Goal: Consume media (video, audio): Consume media (video, audio)

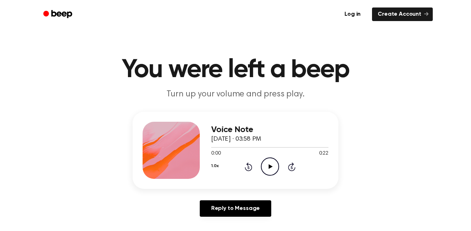
click at [271, 167] on icon at bounding box center [270, 166] width 4 height 5
click at [273, 166] on icon "Pause Audio" at bounding box center [270, 167] width 18 height 18
click at [273, 174] on icon "Play Audio" at bounding box center [270, 167] width 18 height 18
click at [267, 170] on icon "Pause Audio" at bounding box center [270, 167] width 18 height 18
click at [248, 186] on div "Voice Note [DATE] · 03:58 PM 0:02 0:22 Your browser does not support the [objec…" at bounding box center [236, 150] width 206 height 77
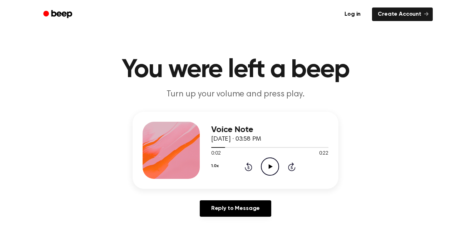
click at [248, 163] on icon at bounding box center [249, 167] width 8 height 9
click at [270, 173] on icon "Play Audio" at bounding box center [270, 167] width 18 height 18
click at [248, 168] on icon at bounding box center [248, 167] width 2 height 3
click at [252, 168] on icon at bounding box center [249, 167] width 8 height 9
click at [277, 168] on icon "Pause Audio" at bounding box center [270, 167] width 18 height 18
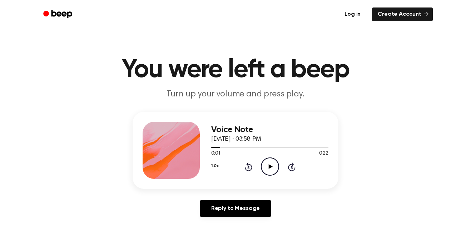
click at [248, 168] on icon at bounding box center [248, 167] width 2 height 3
click at [218, 169] on button "1.0x" at bounding box center [214, 166] width 7 height 12
click at [223, 196] on span "0.8x" at bounding box center [222, 196] width 9 height 8
click at [271, 168] on icon "Play Audio" at bounding box center [270, 167] width 18 height 18
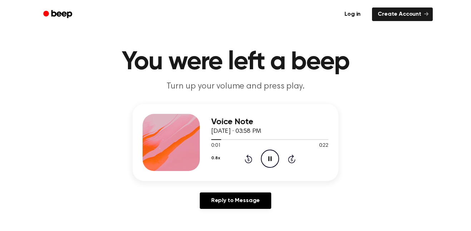
scroll to position [12, 0]
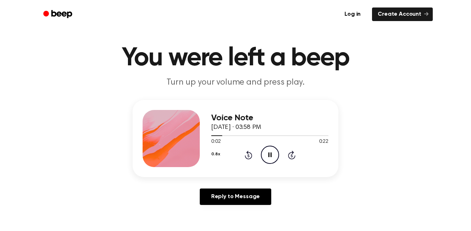
click at [248, 156] on icon at bounding box center [248, 155] width 2 height 3
click at [261, 161] on icon "Pause Audio" at bounding box center [270, 155] width 18 height 18
click at [257, 159] on div "0.8x Rewind 5 seconds Play Audio Skip 5 seconds" at bounding box center [269, 155] width 117 height 18
click at [267, 158] on icon "Play Audio" at bounding box center [270, 155] width 18 height 18
click at [248, 157] on icon "Rewind 5 seconds" at bounding box center [248, 154] width 8 height 9
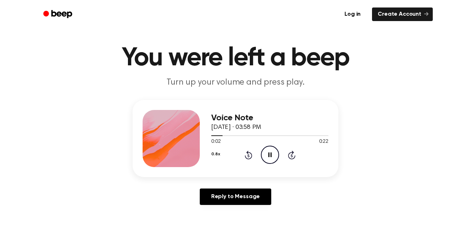
click at [226, 153] on div "0.8x Rewind 5 seconds Pause Audio Skip 5 seconds" at bounding box center [269, 155] width 117 height 18
click at [218, 155] on button "0.8x" at bounding box center [215, 154] width 9 height 12
click at [229, 192] on div "1.0x" at bounding box center [225, 194] width 28 height 13
click at [248, 156] on icon at bounding box center [248, 155] width 2 height 3
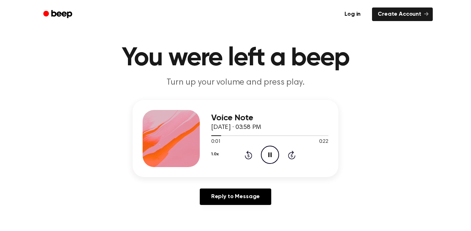
click at [268, 163] on circle at bounding box center [270, 155] width 18 height 18
click at [252, 154] on icon "Rewind 5 seconds" at bounding box center [248, 154] width 8 height 9
click at [271, 155] on icon at bounding box center [270, 155] width 4 height 5
click at [275, 157] on icon "Pause Audio" at bounding box center [270, 155] width 18 height 18
click at [248, 156] on icon "Rewind 5 seconds" at bounding box center [248, 154] width 8 height 9
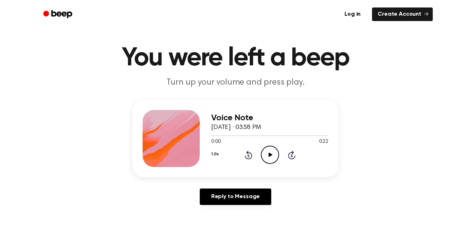
click at [267, 154] on icon "Play Audio" at bounding box center [270, 155] width 18 height 18
click at [248, 156] on icon at bounding box center [248, 155] width 2 height 3
click at [238, 150] on div "1.0x Rewind 5 seconds Pause Audio Skip 5 seconds" at bounding box center [269, 155] width 117 height 18
click at [244, 154] on icon "Rewind 5 seconds" at bounding box center [248, 154] width 8 height 9
click at [261, 159] on icon "Pause Audio" at bounding box center [270, 155] width 18 height 18
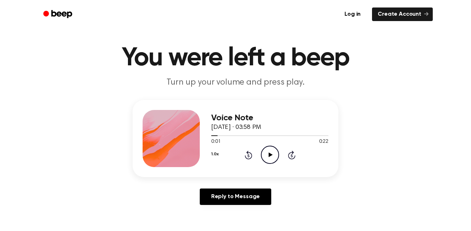
click at [362, 39] on main "You were left a beep Turn up your volume and press play. Voice Note [DATE] · 03…" at bounding box center [235, 208] width 471 height 441
click at [248, 156] on icon at bounding box center [248, 155] width 2 height 3
click at [270, 168] on div "Voice Note [DATE] · 03:58 PM 0:00 0:22 Your browser does not support the [objec…" at bounding box center [236, 138] width 206 height 77
click at [274, 157] on icon "Play Audio" at bounding box center [270, 155] width 18 height 18
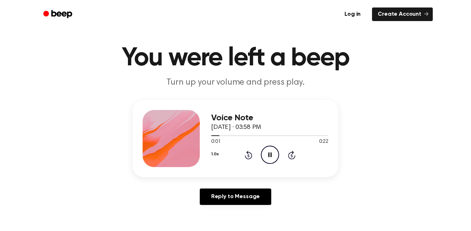
click at [275, 154] on icon "Pause Audio" at bounding box center [270, 155] width 18 height 18
click at [272, 160] on icon "Play Audio" at bounding box center [270, 155] width 18 height 18
click at [248, 156] on icon at bounding box center [248, 155] width 2 height 3
click at [275, 158] on icon "Pause Audio" at bounding box center [270, 155] width 18 height 18
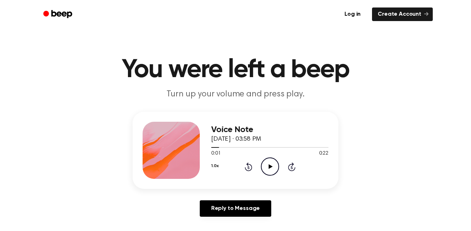
click at [271, 163] on icon "Play Audio" at bounding box center [270, 167] width 18 height 18
click at [244, 165] on icon "Rewind 5 seconds" at bounding box center [248, 166] width 8 height 9
click at [248, 168] on icon at bounding box center [248, 167] width 2 height 3
click at [275, 167] on icon "Pause Audio" at bounding box center [270, 167] width 18 height 18
click at [272, 165] on icon "Play Audio" at bounding box center [270, 167] width 18 height 18
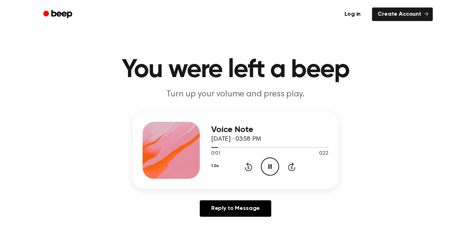
click at [248, 167] on icon at bounding box center [248, 167] width 2 height 3
click at [272, 169] on icon "Pause Audio" at bounding box center [270, 167] width 18 height 18
click at [263, 168] on icon "Play Audio" at bounding box center [270, 167] width 18 height 18
click at [251, 168] on icon "Rewind 5 seconds" at bounding box center [248, 166] width 8 height 9
click at [288, 165] on icon "Skip 5 seconds" at bounding box center [292, 166] width 8 height 9
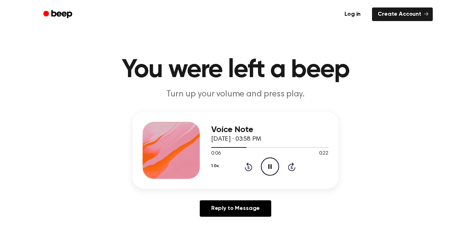
click at [263, 168] on icon "Pause Audio" at bounding box center [270, 167] width 18 height 18
click at [248, 168] on icon at bounding box center [248, 167] width 2 height 3
click at [265, 167] on icon "Play Audio" at bounding box center [270, 167] width 18 height 18
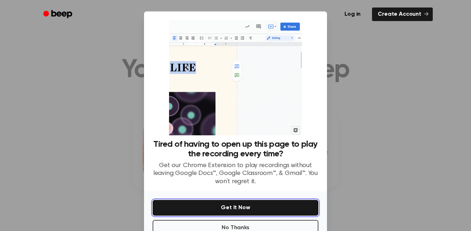
click at [192, 209] on button "Get It Now" at bounding box center [236, 208] width 166 height 16
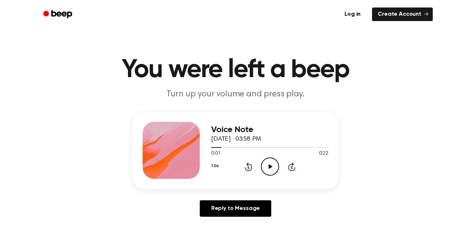
click at [260, 174] on div "1.0x Rewind 5 seconds Play Audio Skip 5 seconds" at bounding box center [269, 167] width 117 height 18
click at [279, 163] on icon "Play Audio" at bounding box center [270, 167] width 18 height 18
click at [266, 159] on icon "Pause Audio" at bounding box center [270, 167] width 18 height 18
click at [272, 161] on icon "Play Audio" at bounding box center [270, 167] width 18 height 18
click at [251, 167] on icon "Rewind 5 seconds" at bounding box center [248, 166] width 8 height 9
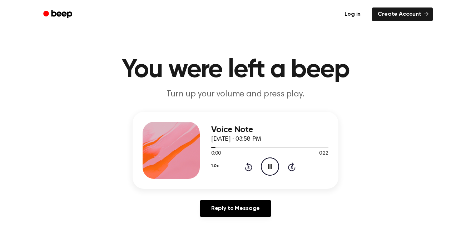
click at [274, 166] on icon "Pause Audio" at bounding box center [270, 167] width 18 height 18
click at [271, 166] on icon "Play Audio" at bounding box center [270, 167] width 18 height 18
click at [273, 169] on icon "Pause Audio" at bounding box center [270, 167] width 18 height 18
click at [272, 165] on icon "Play Audio" at bounding box center [270, 167] width 18 height 18
click at [269, 165] on icon at bounding box center [269, 166] width 3 height 5
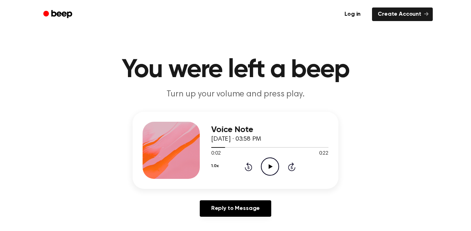
click at [268, 172] on icon "Play Audio" at bounding box center [270, 167] width 18 height 18
click at [248, 168] on icon at bounding box center [248, 167] width 2 height 3
click at [269, 168] on icon "Pause Audio" at bounding box center [270, 167] width 18 height 18
click at [272, 164] on icon "Play Audio" at bounding box center [270, 167] width 18 height 18
click at [275, 161] on icon "Pause Audio" at bounding box center [270, 167] width 18 height 18
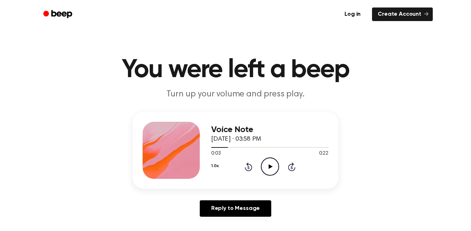
click at [268, 159] on icon "Play Audio" at bounding box center [270, 167] width 18 height 18
click at [257, 170] on div "1.0x Rewind 5 seconds Pause Audio Skip 5 seconds" at bounding box center [269, 167] width 117 height 18
click at [248, 162] on icon "Rewind 5 seconds" at bounding box center [248, 166] width 8 height 9
click at [273, 169] on icon "Pause Audio" at bounding box center [270, 167] width 18 height 18
click at [273, 163] on icon "Play Audio" at bounding box center [270, 167] width 18 height 18
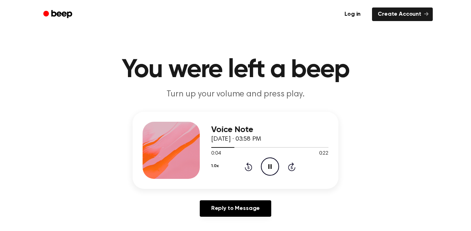
click at [248, 168] on icon at bounding box center [248, 167] width 2 height 3
click at [278, 169] on circle at bounding box center [270, 167] width 18 height 18
click at [267, 176] on icon "Play Audio" at bounding box center [270, 167] width 18 height 18
click at [248, 168] on icon at bounding box center [248, 167] width 2 height 3
click at [275, 169] on icon "Pause Audio" at bounding box center [270, 167] width 18 height 18
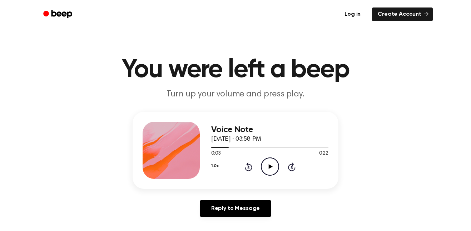
click at [248, 168] on icon at bounding box center [248, 167] width 2 height 3
click at [215, 167] on button "1.0x" at bounding box center [214, 166] width 7 height 12
click at [226, 196] on span "0.8x" at bounding box center [222, 196] width 9 height 8
click at [273, 165] on icon "Play Audio" at bounding box center [270, 167] width 18 height 18
click at [270, 167] on icon "Pause Audio" at bounding box center [270, 167] width 18 height 18
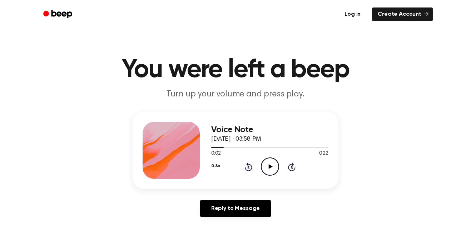
click at [270, 175] on circle at bounding box center [270, 167] width 18 height 18
click at [268, 173] on icon "Pause Audio" at bounding box center [270, 167] width 18 height 18
click at [263, 165] on icon "Play Audio" at bounding box center [270, 167] width 18 height 18
click at [249, 168] on icon at bounding box center [248, 167] width 2 height 3
click at [274, 177] on div "Voice Note [DATE] · 03:58 PM 0:03 0:22 Your browser does not support the [objec…" at bounding box center [269, 150] width 117 height 57
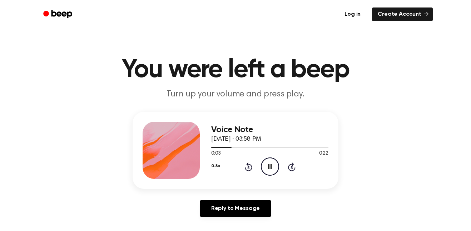
click at [267, 173] on icon "Pause Audio" at bounding box center [270, 167] width 18 height 18
click at [269, 172] on icon "Play Audio" at bounding box center [270, 167] width 18 height 18
click at [248, 168] on icon at bounding box center [248, 167] width 2 height 3
click at [275, 169] on icon "Pause Audio" at bounding box center [270, 167] width 18 height 18
click at [251, 164] on icon "Rewind 5 seconds" at bounding box center [248, 166] width 8 height 9
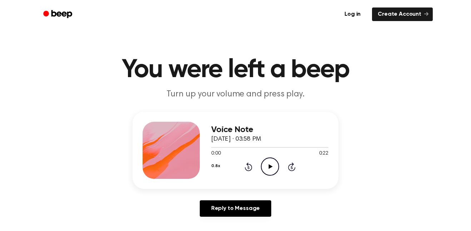
click at [266, 174] on icon "Play Audio" at bounding box center [270, 167] width 18 height 18
click at [264, 170] on icon "Pause Audio" at bounding box center [270, 167] width 18 height 18
click at [267, 167] on icon "Play Audio" at bounding box center [270, 167] width 18 height 18
click at [248, 168] on icon at bounding box center [248, 167] width 2 height 3
click at [278, 149] on div at bounding box center [269, 147] width 117 height 6
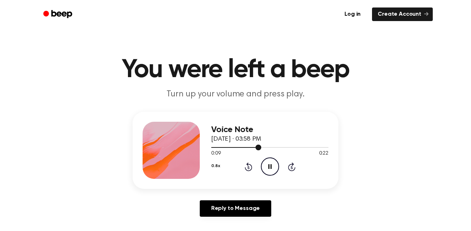
click at [270, 161] on icon "Pause Audio" at bounding box center [270, 167] width 18 height 18
click at [248, 168] on icon at bounding box center [248, 167] width 2 height 3
click at [248, 164] on icon at bounding box center [249, 167] width 8 height 9
click at [266, 164] on icon "Play Audio" at bounding box center [270, 167] width 18 height 18
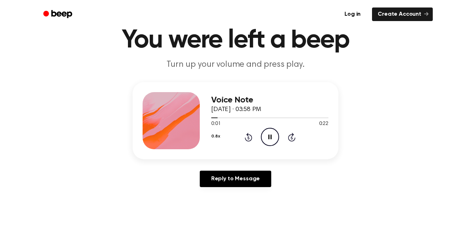
scroll to position [32, 0]
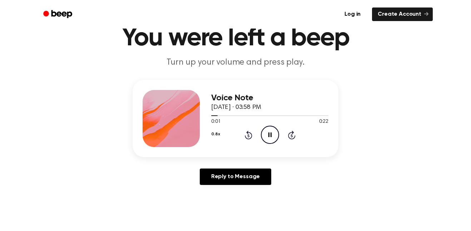
click at [270, 140] on icon "Pause Audio" at bounding box center [270, 135] width 18 height 18
click at [274, 143] on icon "Play Audio" at bounding box center [270, 135] width 18 height 18
click at [270, 144] on circle at bounding box center [270, 135] width 18 height 18
click at [248, 136] on icon "Rewind 5 seconds" at bounding box center [248, 134] width 8 height 9
click at [246, 138] on icon at bounding box center [249, 135] width 8 height 9
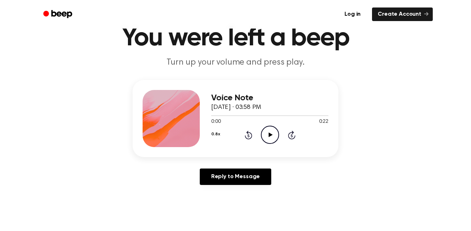
click at [248, 136] on icon "Rewind 5 seconds" at bounding box center [248, 134] width 8 height 9
click at [273, 138] on icon "Play Audio" at bounding box center [270, 135] width 18 height 18
click at [269, 136] on icon "Pause Audio" at bounding box center [270, 135] width 18 height 18
click at [267, 138] on icon "Play Audio" at bounding box center [270, 135] width 18 height 18
click at [264, 138] on icon "Pause Audio" at bounding box center [270, 135] width 18 height 18
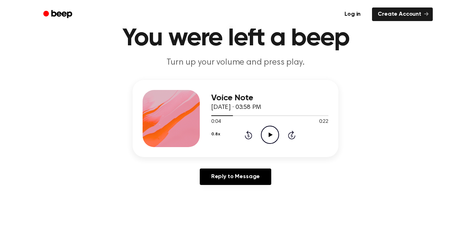
click at [259, 137] on div "0.8x Rewind 5 seconds Play Audio Skip 5 seconds" at bounding box center [269, 135] width 117 height 18
click at [271, 139] on icon "Play Audio" at bounding box center [270, 135] width 18 height 18
click at [258, 136] on div "0.8x Rewind 5 seconds Pause Audio Skip 5 seconds" at bounding box center [269, 135] width 117 height 18
click at [252, 139] on icon "Rewind 5 seconds" at bounding box center [248, 134] width 8 height 9
click at [273, 141] on icon "Pause Audio" at bounding box center [270, 135] width 18 height 18
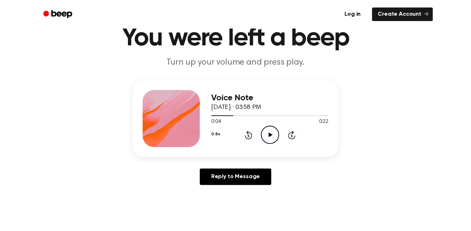
click at [274, 136] on icon "Play Audio" at bounding box center [270, 135] width 18 height 18
click at [248, 139] on icon at bounding box center [249, 135] width 8 height 9
click at [262, 142] on icon "Pause Audio" at bounding box center [270, 135] width 18 height 18
click at [267, 133] on icon "Play Audio" at bounding box center [270, 135] width 18 height 18
click at [248, 136] on icon at bounding box center [248, 135] width 2 height 3
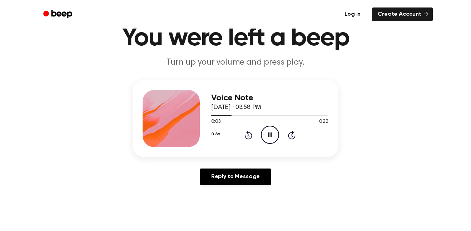
click at [269, 128] on icon "Pause Audio" at bounding box center [270, 135] width 18 height 18
click at [278, 133] on icon "Play Audio" at bounding box center [270, 135] width 18 height 18
click at [248, 136] on icon at bounding box center [248, 135] width 2 height 3
click at [246, 138] on icon at bounding box center [249, 135] width 8 height 9
click at [262, 142] on icon "Pause Audio" at bounding box center [270, 135] width 18 height 18
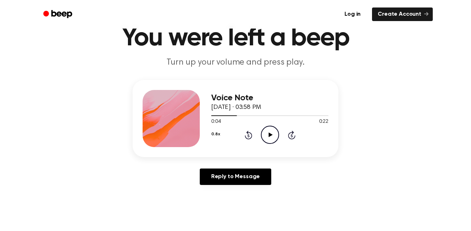
click at [267, 136] on icon "Play Audio" at bounding box center [270, 135] width 18 height 18
click at [289, 135] on icon at bounding box center [292, 135] width 8 height 9
click at [292, 136] on icon at bounding box center [292, 135] width 2 height 3
click at [266, 135] on icon "Pause Audio" at bounding box center [270, 135] width 18 height 18
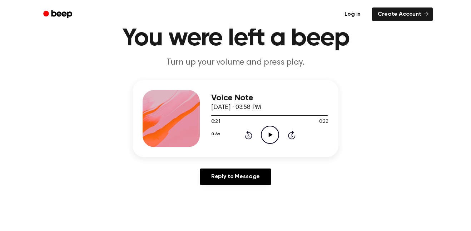
click at [266, 138] on icon "Play Audio" at bounding box center [270, 135] width 18 height 18
click at [262, 135] on icon "Play Audio" at bounding box center [270, 135] width 18 height 18
click at [281, 131] on div "0.8x Rewind 5 seconds Pause Audio Skip 5 seconds" at bounding box center [269, 135] width 117 height 18
click at [288, 135] on icon at bounding box center [292, 135] width 8 height 9
click at [289, 136] on icon at bounding box center [292, 135] width 8 height 9
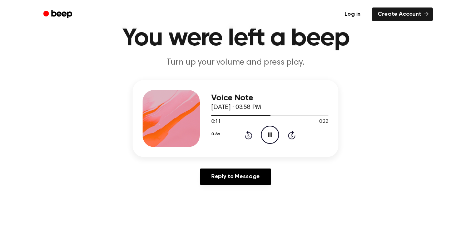
click at [279, 142] on div "0.8x Rewind 5 seconds Pause Audio Skip 5 seconds" at bounding box center [269, 135] width 117 height 18
click at [281, 138] on div "0.8x Rewind 5 seconds Pause Audio Skip 5 seconds" at bounding box center [269, 135] width 117 height 18
click at [292, 134] on icon at bounding box center [292, 135] width 8 height 9
click at [292, 136] on icon at bounding box center [292, 135] width 2 height 3
click at [268, 135] on icon "Play Audio" at bounding box center [270, 135] width 18 height 18
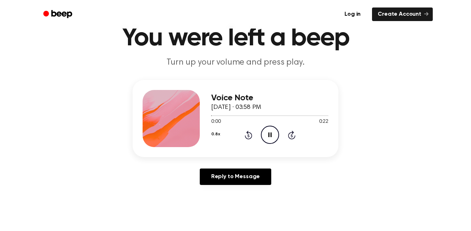
click at [261, 131] on icon "Pause Audio" at bounding box center [270, 135] width 18 height 18
click at [292, 136] on icon at bounding box center [292, 135] width 2 height 3
click at [291, 138] on icon "Skip 5 seconds" at bounding box center [292, 134] width 8 height 9
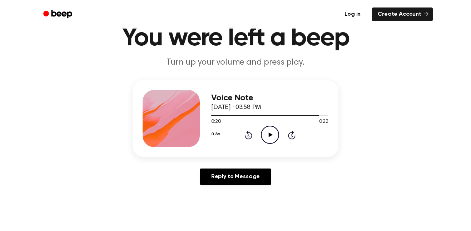
click at [290, 138] on icon "Skip 5 seconds" at bounding box center [292, 134] width 8 height 9
click at [296, 157] on div "Voice Note [DATE] · 03:58 PM 0:22 0:22 Your browser does not support the [objec…" at bounding box center [236, 118] width 206 height 77
click at [269, 135] on icon at bounding box center [270, 135] width 4 height 5
click at [248, 136] on icon at bounding box center [248, 135] width 2 height 3
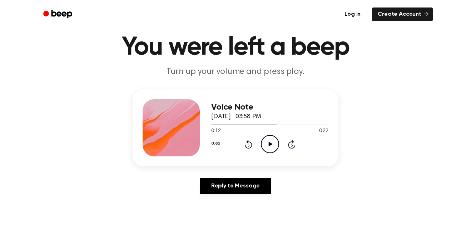
scroll to position [9, 0]
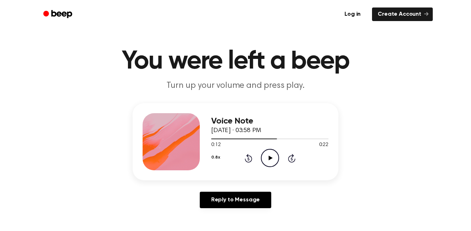
click at [256, 139] on div at bounding box center [244, 139] width 66 height 1
click at [288, 158] on icon at bounding box center [292, 158] width 8 height 9
click at [292, 159] on icon at bounding box center [292, 159] width 2 height 3
click at [289, 169] on div "Voice Note [DATE] · 03:58 PM 0:20 0:22 Your browser does not support the [objec…" at bounding box center [269, 141] width 117 height 57
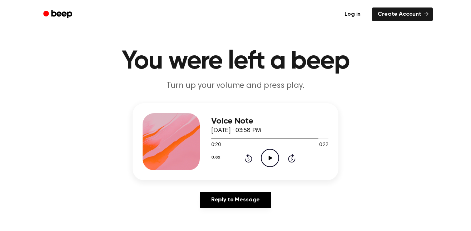
click at [290, 162] on icon at bounding box center [292, 158] width 8 height 9
click at [288, 160] on icon "Skip 5 seconds" at bounding box center [292, 158] width 8 height 9
click at [268, 157] on icon "Play Audio" at bounding box center [270, 158] width 18 height 18
click at [244, 160] on icon "Rewind 5 seconds" at bounding box center [248, 158] width 8 height 9
click at [248, 159] on icon at bounding box center [248, 159] width 2 height 3
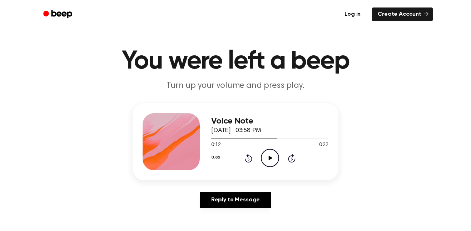
click at [290, 163] on icon "Skip 5 seconds" at bounding box center [292, 158] width 8 height 9
click at [292, 159] on icon "Skip 5 seconds" at bounding box center [292, 158] width 8 height 9
click at [292, 159] on icon at bounding box center [292, 159] width 2 height 3
click at [271, 158] on icon at bounding box center [270, 158] width 4 height 5
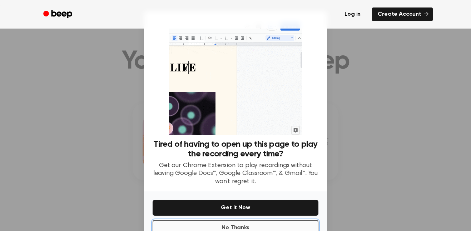
click at [251, 220] on button "No Thanks" at bounding box center [236, 228] width 166 height 16
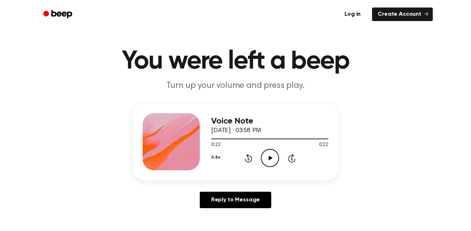
click at [269, 159] on icon at bounding box center [270, 158] width 4 height 5
click at [252, 162] on icon "Rewind 5 seconds" at bounding box center [248, 158] width 8 height 9
click at [249, 162] on icon at bounding box center [249, 158] width 8 height 9
click at [292, 159] on icon "Skip 5 seconds" at bounding box center [292, 158] width 8 height 9
click at [292, 163] on div "0.8x Rewind 5 seconds Play Audio Skip 5 seconds" at bounding box center [269, 158] width 117 height 18
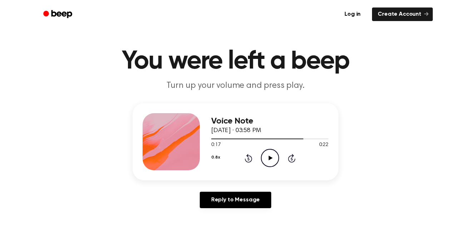
click at [292, 157] on icon at bounding box center [292, 158] width 8 height 9
click at [273, 159] on icon "Play Audio" at bounding box center [270, 158] width 18 height 18
click at [250, 163] on icon at bounding box center [249, 158] width 8 height 9
click at [279, 159] on div "0.8x Rewind 5 seconds Play Audio Skip 5 seconds" at bounding box center [269, 158] width 117 height 18
click at [292, 159] on icon at bounding box center [292, 159] width 2 height 3
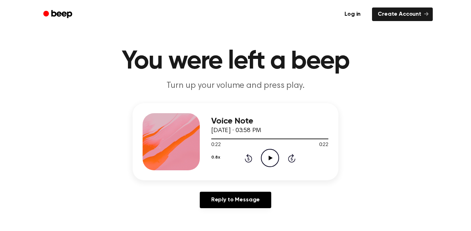
click at [268, 157] on icon "Play Audio" at bounding box center [270, 158] width 18 height 18
click at [248, 159] on icon at bounding box center [248, 159] width 2 height 3
click at [292, 159] on icon at bounding box center [292, 159] width 2 height 3
click at [270, 165] on icon "Play Audio" at bounding box center [270, 158] width 18 height 18
click at [248, 159] on icon at bounding box center [248, 159] width 2 height 3
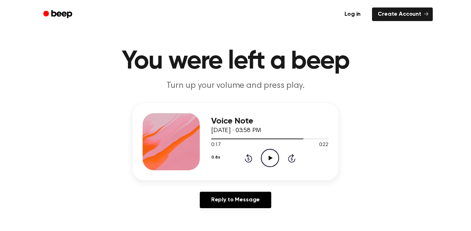
click at [292, 159] on icon at bounding box center [292, 159] width 2 height 3
click at [271, 158] on icon at bounding box center [270, 158] width 4 height 5
click at [248, 159] on icon at bounding box center [248, 159] width 2 height 3
click at [267, 161] on icon "Play Audio" at bounding box center [270, 158] width 18 height 18
click at [276, 163] on icon "Pause Audio" at bounding box center [270, 158] width 18 height 18
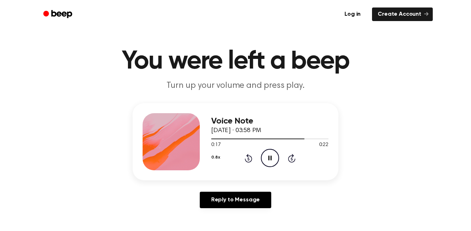
click at [272, 162] on icon "Pause Audio" at bounding box center [270, 158] width 18 height 18
click at [292, 159] on icon at bounding box center [292, 159] width 2 height 3
click at [274, 160] on icon "Play Audio" at bounding box center [270, 158] width 18 height 18
click at [272, 162] on icon "Play Audio" at bounding box center [270, 158] width 18 height 18
click at [268, 161] on icon "Pause Audio" at bounding box center [270, 158] width 18 height 18
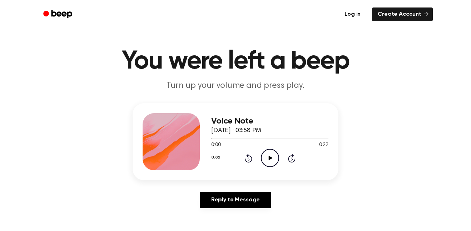
click at [272, 165] on icon "Play Audio" at bounding box center [270, 158] width 18 height 18
click at [268, 164] on icon "Pause Audio" at bounding box center [270, 158] width 18 height 18
click at [247, 156] on icon at bounding box center [249, 158] width 8 height 9
click at [265, 160] on icon "Play Audio" at bounding box center [270, 158] width 18 height 18
click at [273, 161] on icon "Pause Audio" at bounding box center [270, 158] width 18 height 18
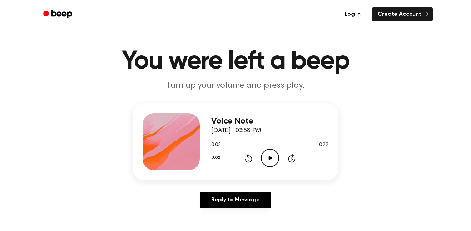
click at [275, 168] on div "Voice Note [DATE] · 03:58 PM 0:03 0:22 Your browser does not support the [objec…" at bounding box center [269, 141] width 117 height 57
click at [275, 162] on icon "Play Audio" at bounding box center [270, 158] width 18 height 18
click at [266, 141] on div at bounding box center [269, 139] width 117 height 6
click at [272, 156] on icon "Pause Audio" at bounding box center [270, 158] width 18 height 18
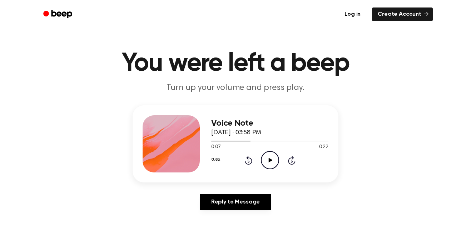
scroll to position [0, 0]
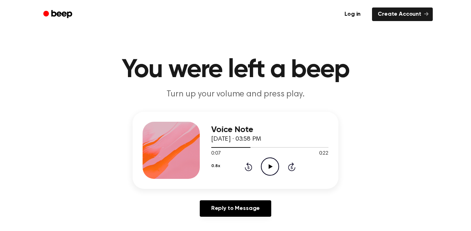
click at [248, 168] on icon at bounding box center [248, 167] width 2 height 3
click at [265, 175] on icon "Play Audio" at bounding box center [270, 167] width 18 height 18
click at [276, 174] on circle at bounding box center [270, 167] width 18 height 18
click at [276, 149] on div at bounding box center [269, 147] width 117 height 6
click at [268, 168] on icon "Play Audio" at bounding box center [270, 167] width 18 height 18
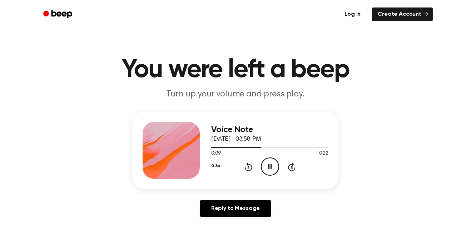
click at [248, 168] on icon "Rewind 5 seconds" at bounding box center [248, 166] width 8 height 9
click at [271, 170] on icon "Pause Audio" at bounding box center [270, 167] width 18 height 18
click at [271, 166] on icon at bounding box center [270, 166] width 4 height 5
click at [244, 165] on icon "Rewind 5 seconds" at bounding box center [248, 166] width 8 height 9
click at [248, 165] on icon at bounding box center [249, 167] width 8 height 9
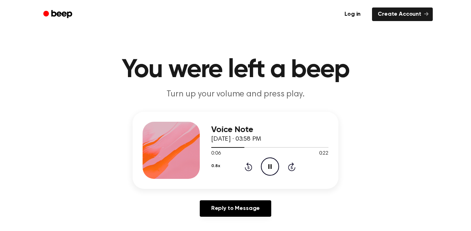
click at [273, 169] on icon "Pause Audio" at bounding box center [270, 167] width 18 height 18
click at [274, 172] on icon "Play Audio" at bounding box center [270, 167] width 18 height 18
click at [247, 165] on icon at bounding box center [249, 167] width 8 height 9
click at [269, 169] on icon "Pause Audio" at bounding box center [270, 167] width 18 height 18
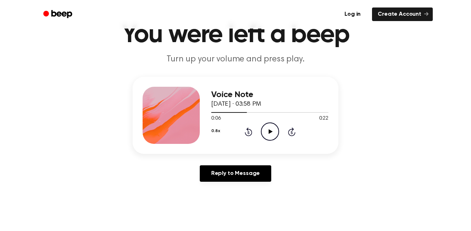
scroll to position [35, 0]
click at [276, 140] on icon "Play Audio" at bounding box center [270, 131] width 18 height 18
click at [273, 132] on icon "Pause Audio" at bounding box center [270, 131] width 18 height 18
click at [267, 134] on icon "Play Audio" at bounding box center [270, 131] width 18 height 18
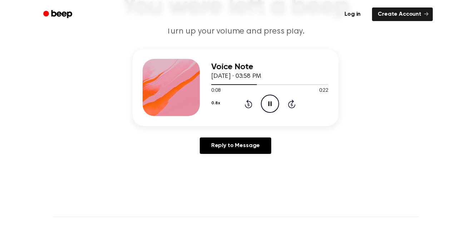
scroll to position [63, 0]
click at [261, 107] on icon "Pause Audio" at bounding box center [270, 103] width 18 height 18
click at [238, 111] on div "0.8x Rewind 5 seconds Play Audio Skip 5 seconds" at bounding box center [269, 103] width 117 height 18
click at [248, 100] on icon at bounding box center [249, 103] width 8 height 9
click at [272, 104] on icon at bounding box center [270, 103] width 4 height 5
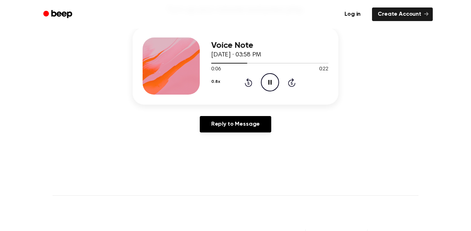
scroll to position [85, 0]
click at [288, 82] on icon "Skip 5 seconds" at bounding box center [292, 82] width 8 height 9
click at [248, 83] on icon at bounding box center [248, 82] width 2 height 3
click at [248, 84] on icon "Rewind 5 seconds" at bounding box center [248, 82] width 8 height 9
click at [248, 86] on icon at bounding box center [249, 82] width 8 height 9
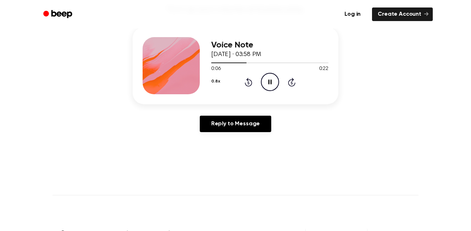
click at [277, 73] on icon "Pause Audio" at bounding box center [270, 82] width 18 height 18
click at [272, 80] on icon "Play Audio" at bounding box center [270, 82] width 18 height 18
click at [270, 83] on icon "Pause Audio" at bounding box center [270, 82] width 18 height 18
